Goal: Check status

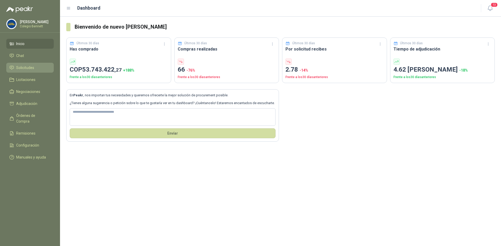
click at [20, 67] on span "Solicitudes" at bounding box center [25, 68] width 18 height 6
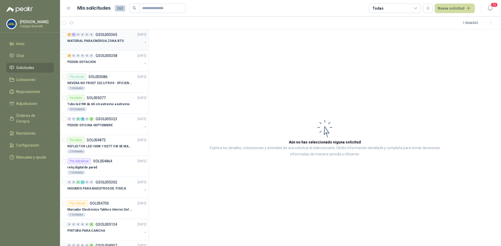
click at [126, 41] on div "MATERIAL PARA ENERGIA ZONA BTO" at bounding box center [104, 41] width 75 height 6
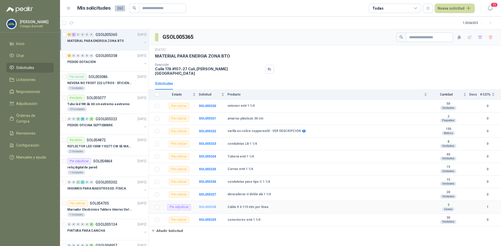
click at [205, 205] on b "SOL055328" at bounding box center [207, 207] width 17 height 4
